Goal: Transaction & Acquisition: Purchase product/service

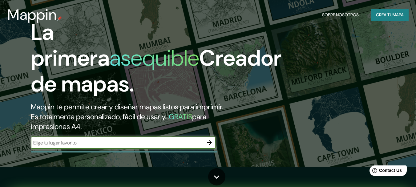
scroll to position [31, 0]
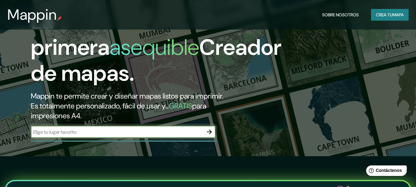
click at [111, 132] on input "text" at bounding box center [117, 131] width 172 height 7
type input "malmasin"
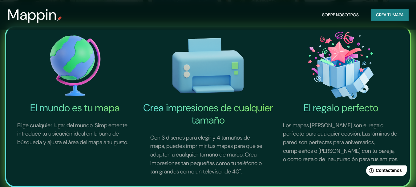
scroll to position [62, 0]
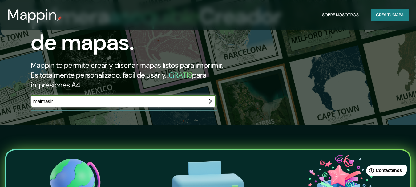
drag, startPoint x: 102, startPoint y: 106, endPoint x: 115, endPoint y: 105, distance: 12.6
click at [108, 105] on div "malmasin ​" at bounding box center [123, 101] width 185 height 12
click at [209, 101] on icon "button" at bounding box center [209, 101] width 5 height 5
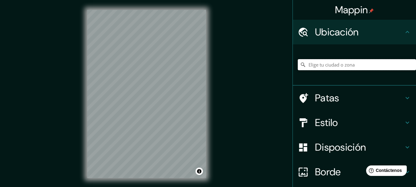
click at [352, 66] on input "Elige tu ciudad o zona" at bounding box center [357, 64] width 118 height 11
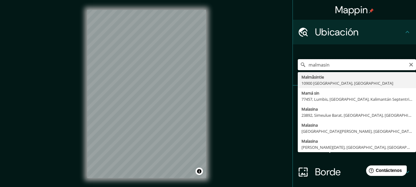
drag, startPoint x: 341, startPoint y: 65, endPoint x: 290, endPoint y: 70, distance: 51.4
click at [293, 70] on div "malmasín Malmåsintie 10900 [GEOGRAPHIC_DATA], [GEOGRAPHIC_DATA] Mamá sin 77457,…" at bounding box center [354, 64] width 123 height 41
paste input "Malmasín, 48003, [GEOGRAPHIC_DATA], [GEOGRAPHIC_DATA]"
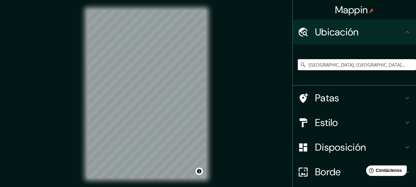
type input "[GEOGRAPHIC_DATA], [GEOGRAPHIC_DATA], [GEOGRAPHIC_DATA]"
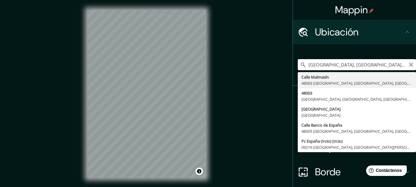
click at [409, 64] on icon "Claro" at bounding box center [411, 65] width 4 height 4
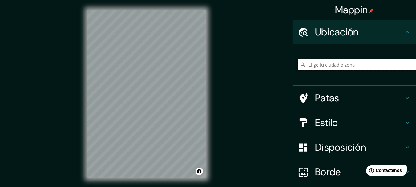
paste input "Malmasin Mendiaren Gailurra, 48003 Arrigorriaga, [GEOGRAPHIC_DATA], [GEOGRAPHIC…"
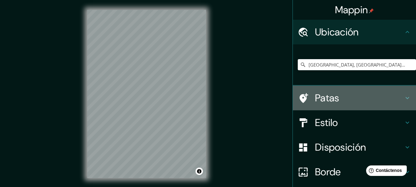
click at [341, 95] on h4 "Patas" at bounding box center [359, 98] width 89 height 12
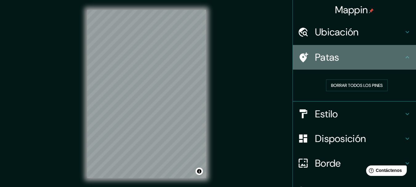
click at [383, 58] on h4 "Patas" at bounding box center [359, 57] width 89 height 12
click at [404, 59] on icon at bounding box center [407, 57] width 7 height 7
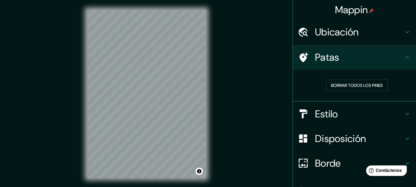
click at [404, 112] on icon at bounding box center [407, 113] width 7 height 7
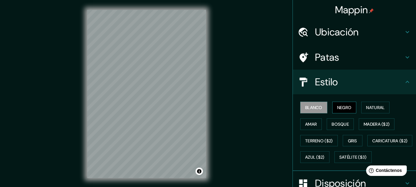
click at [344, 108] on font "Negro" at bounding box center [344, 108] width 14 height 6
click at [312, 107] on font "Blanco" at bounding box center [313, 108] width 17 height 6
click at [401, 86] on div "Estilo" at bounding box center [354, 82] width 123 height 25
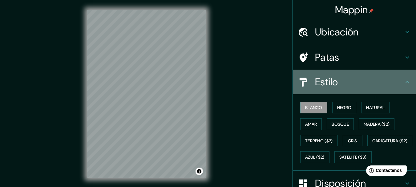
click at [404, 79] on icon at bounding box center [407, 81] width 7 height 7
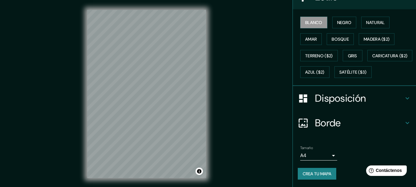
click at [387, 103] on h4 "Disposición" at bounding box center [359, 98] width 89 height 12
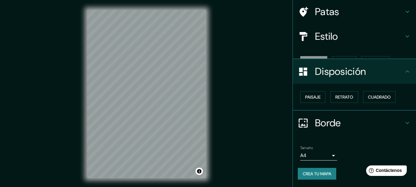
scroll to position [35, 0]
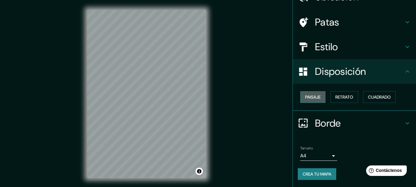
click at [311, 101] on button "Paisaje" at bounding box center [312, 97] width 25 height 12
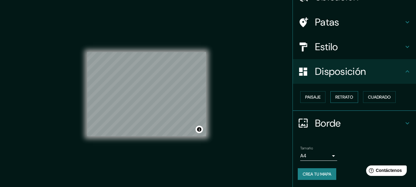
click at [344, 94] on font "Retrato" at bounding box center [344, 97] width 18 height 6
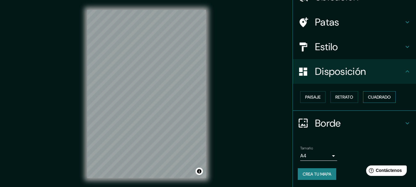
click at [370, 95] on font "Cuadrado" at bounding box center [379, 97] width 23 height 6
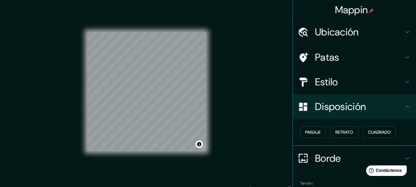
scroll to position [0, 0]
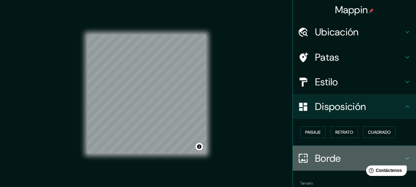
click at [349, 155] on h4 "Borde" at bounding box center [359, 158] width 89 height 12
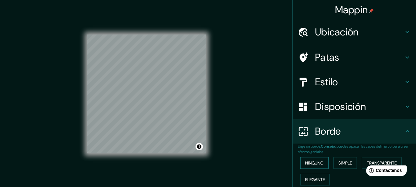
click at [314, 162] on font "Ninguno" at bounding box center [314, 163] width 18 height 6
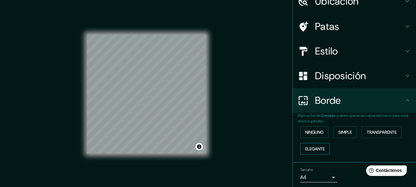
click at [320, 147] on font "Elegante" at bounding box center [315, 149] width 20 height 6
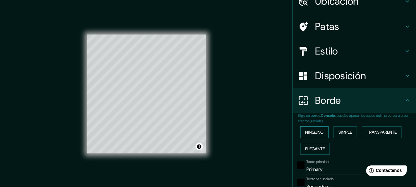
click at [310, 132] on font "Ninguno" at bounding box center [314, 132] width 18 height 6
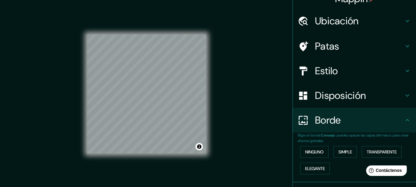
scroll to position [0, 0]
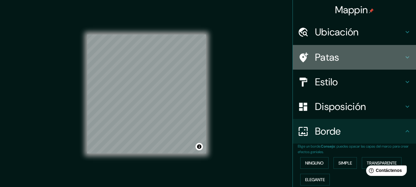
click at [331, 55] on font "Patas" at bounding box center [327, 57] width 24 height 13
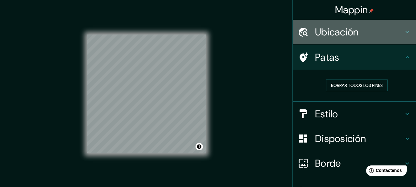
click at [351, 33] on font "Ubicación" at bounding box center [337, 32] width 44 height 13
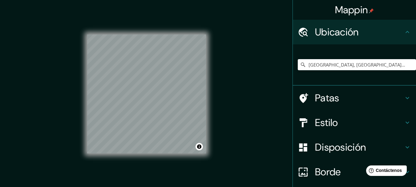
click at [351, 33] on font "Ubicación" at bounding box center [337, 32] width 44 height 13
click at [307, 65] on input "[GEOGRAPHIC_DATA], [GEOGRAPHIC_DATA], [GEOGRAPHIC_DATA]" at bounding box center [357, 64] width 118 height 11
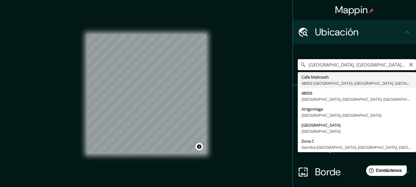
click at [307, 65] on input "[GEOGRAPHIC_DATA], [GEOGRAPHIC_DATA], [GEOGRAPHIC_DATA]" at bounding box center [357, 64] width 118 height 11
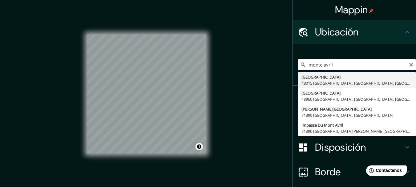
type input "[GEOGRAPHIC_DATA], 48015 [GEOGRAPHIC_DATA], [GEOGRAPHIC_DATA], [GEOGRAPHIC_DATA]"
